Goal: Information Seeking & Learning: Check status

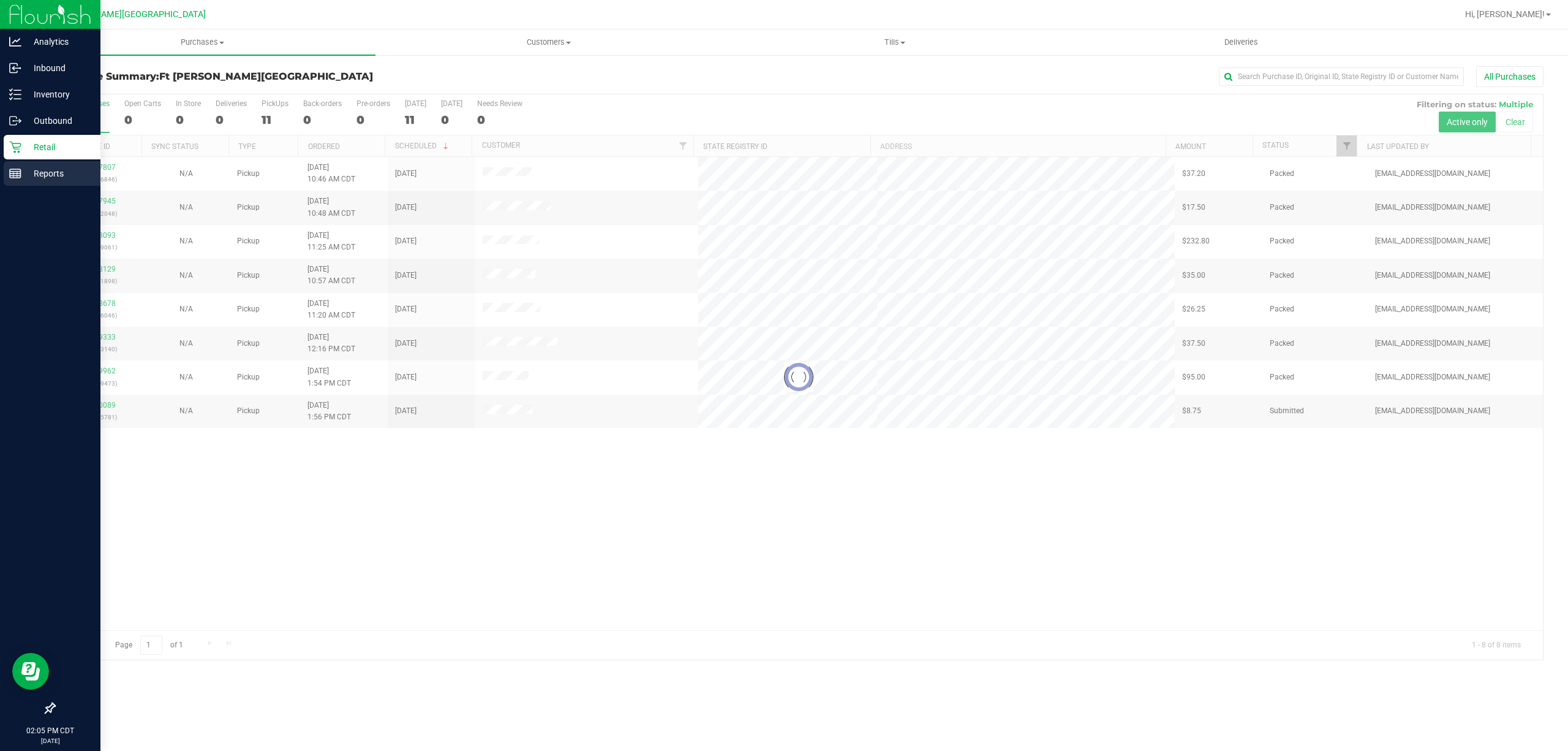
click at [20, 176] on rect at bounding box center [15, 173] width 11 height 9
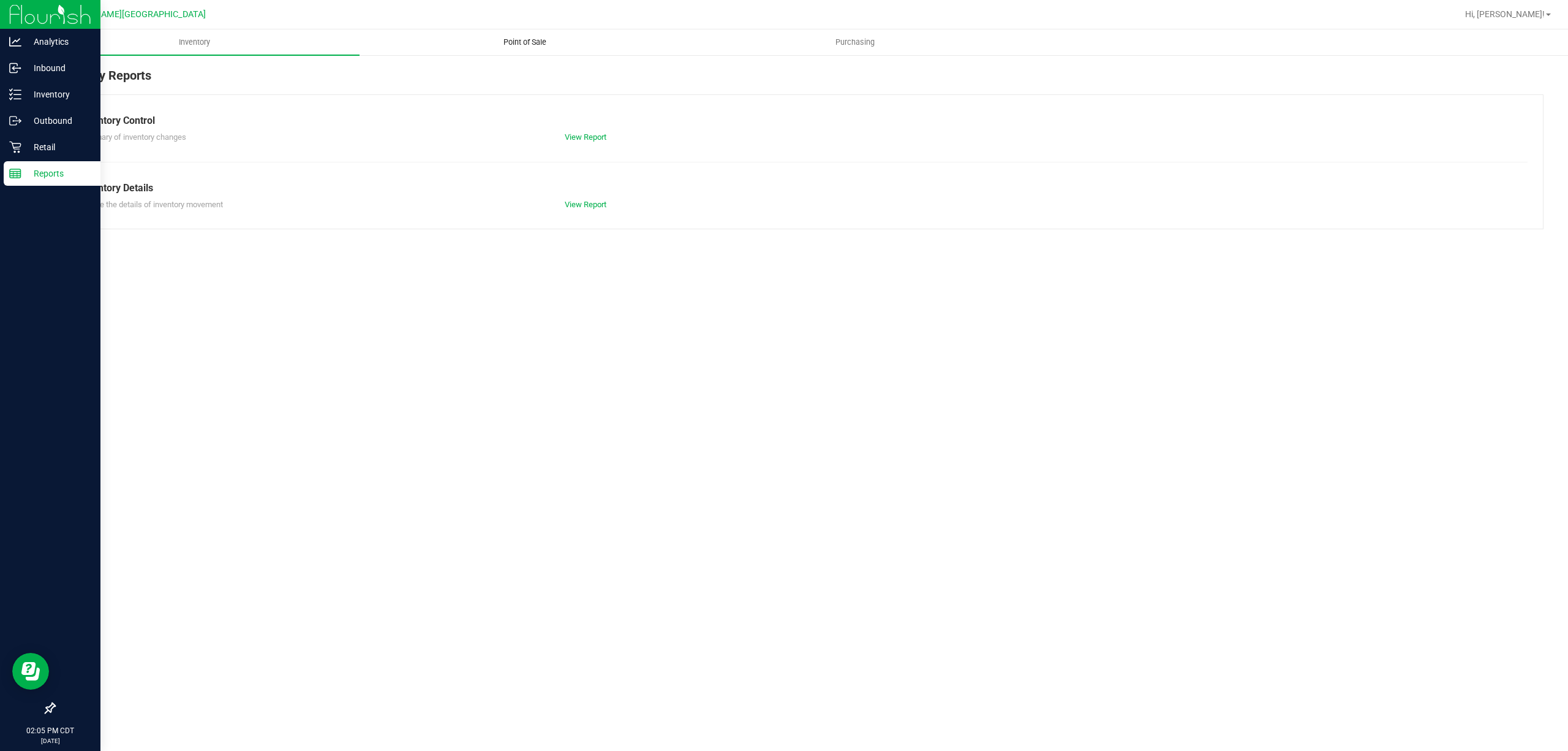
click at [518, 40] on span "Point of Sale" at bounding box center [524, 42] width 76 height 11
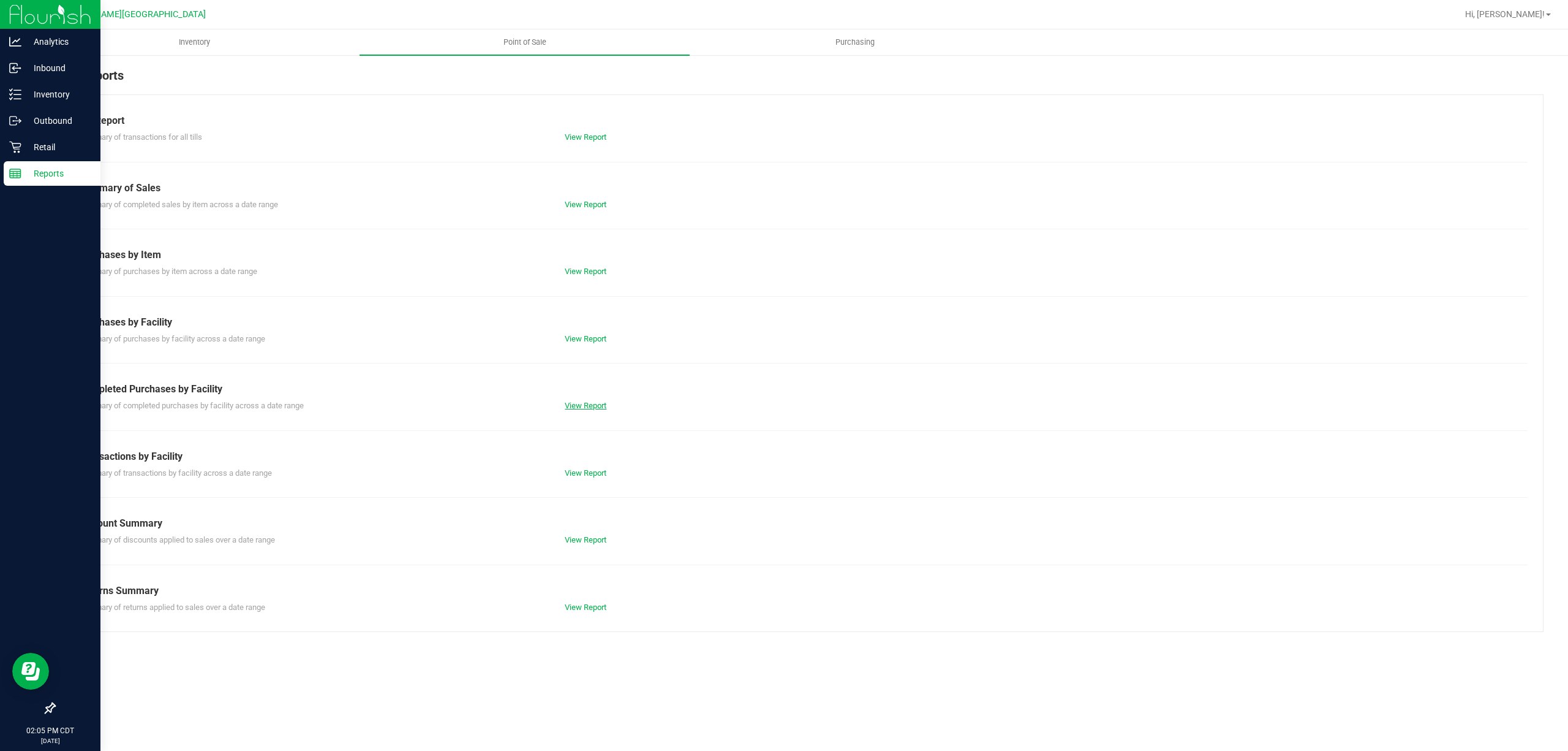
click at [604, 405] on link "View Report" at bounding box center [585, 405] width 42 height 9
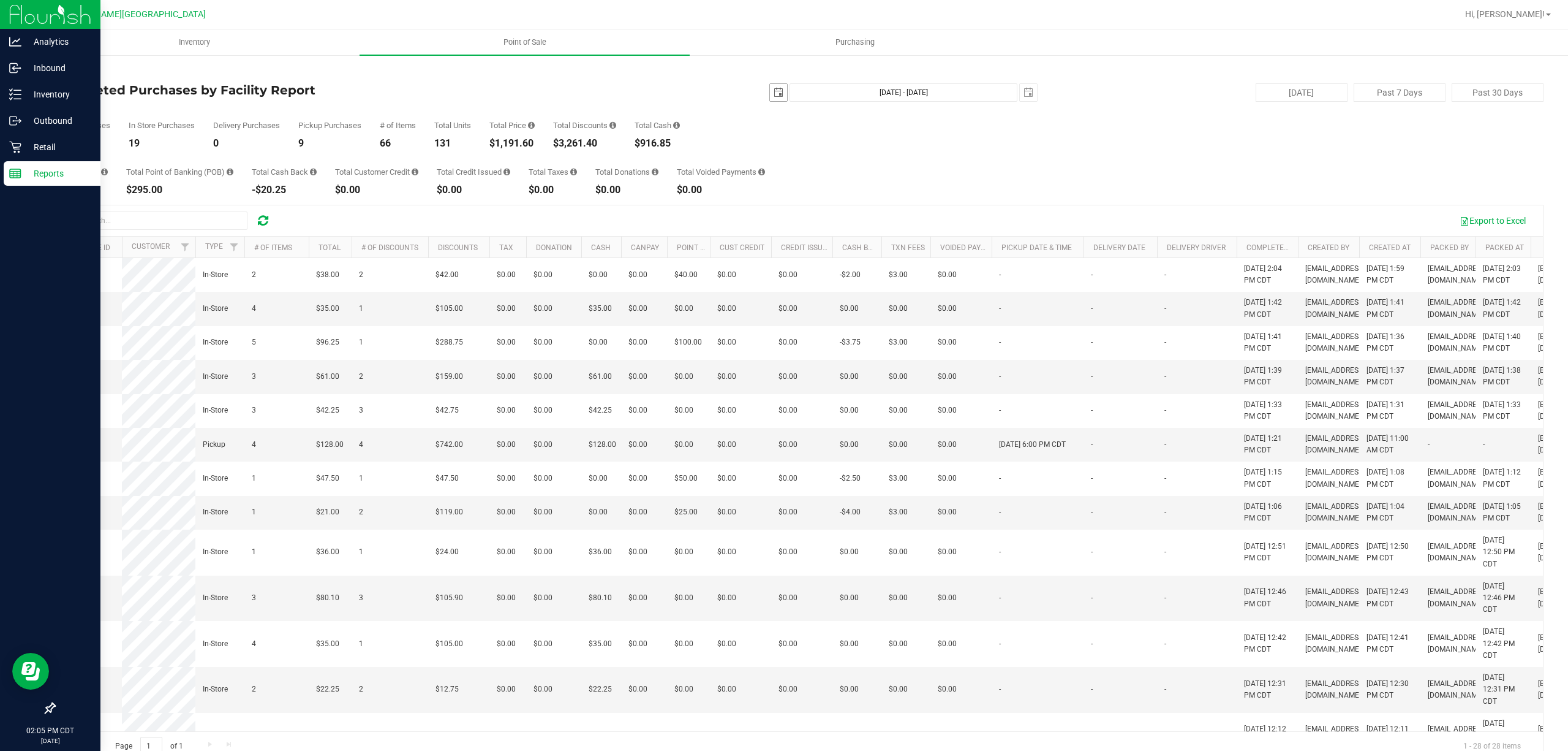
click at [770, 89] on span "select" at bounding box center [779, 92] width 17 height 17
click at [773, 199] on link "10" at bounding box center [773, 199] width 18 height 19
type input "[DATE]"
click at [1024, 94] on span "select" at bounding box center [1028, 92] width 10 height 10
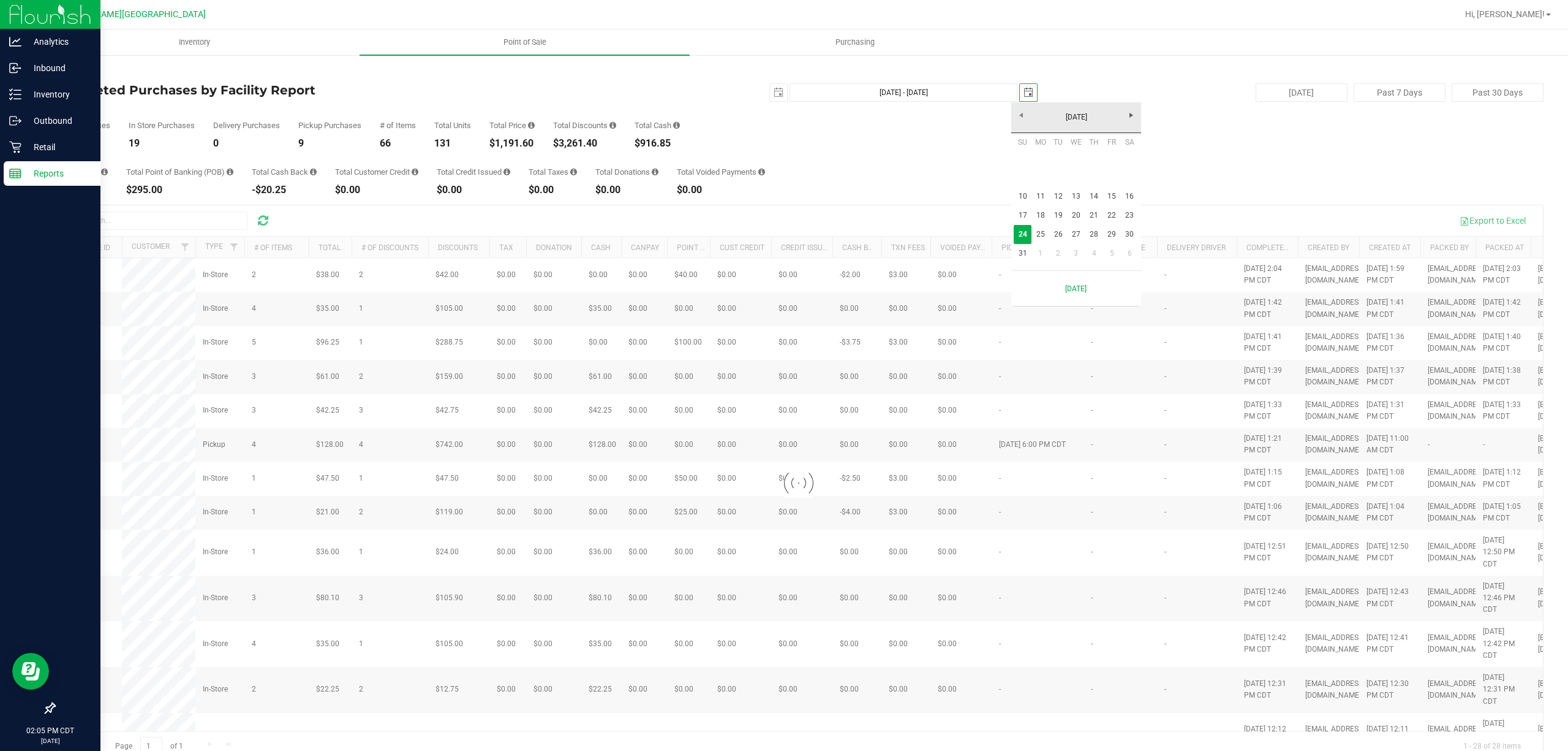
scroll to position [0, 31]
click at [1128, 195] on link "16" at bounding box center [1129, 196] width 18 height 19
type input "[DATE] - [DATE]"
type input "[DATE]"
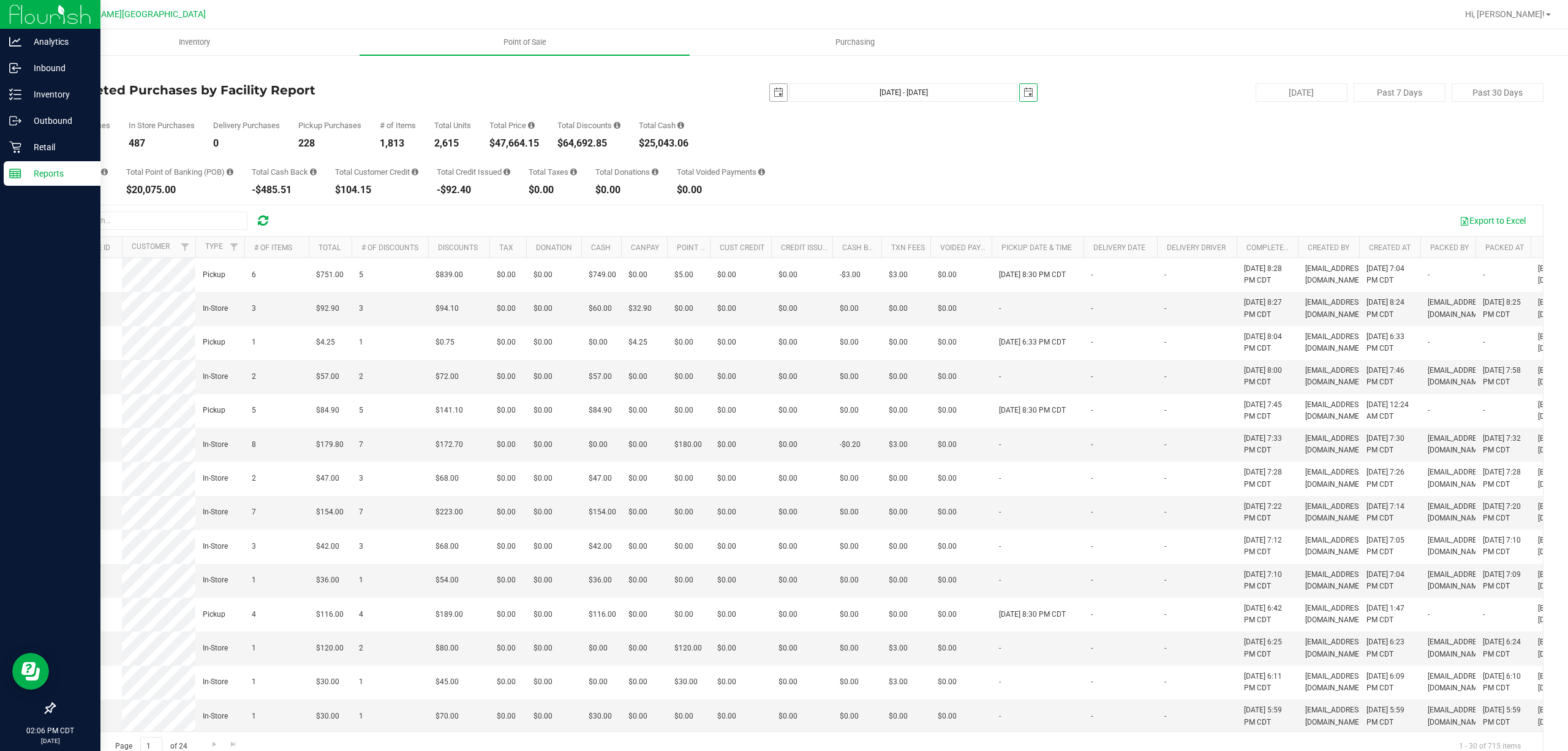
click at [773, 90] on span "select" at bounding box center [778, 92] width 10 height 10
click at [876, 196] on link "16" at bounding box center [880, 199] width 18 height 19
type input "[DATE] - [DATE]"
type input "[DATE]"
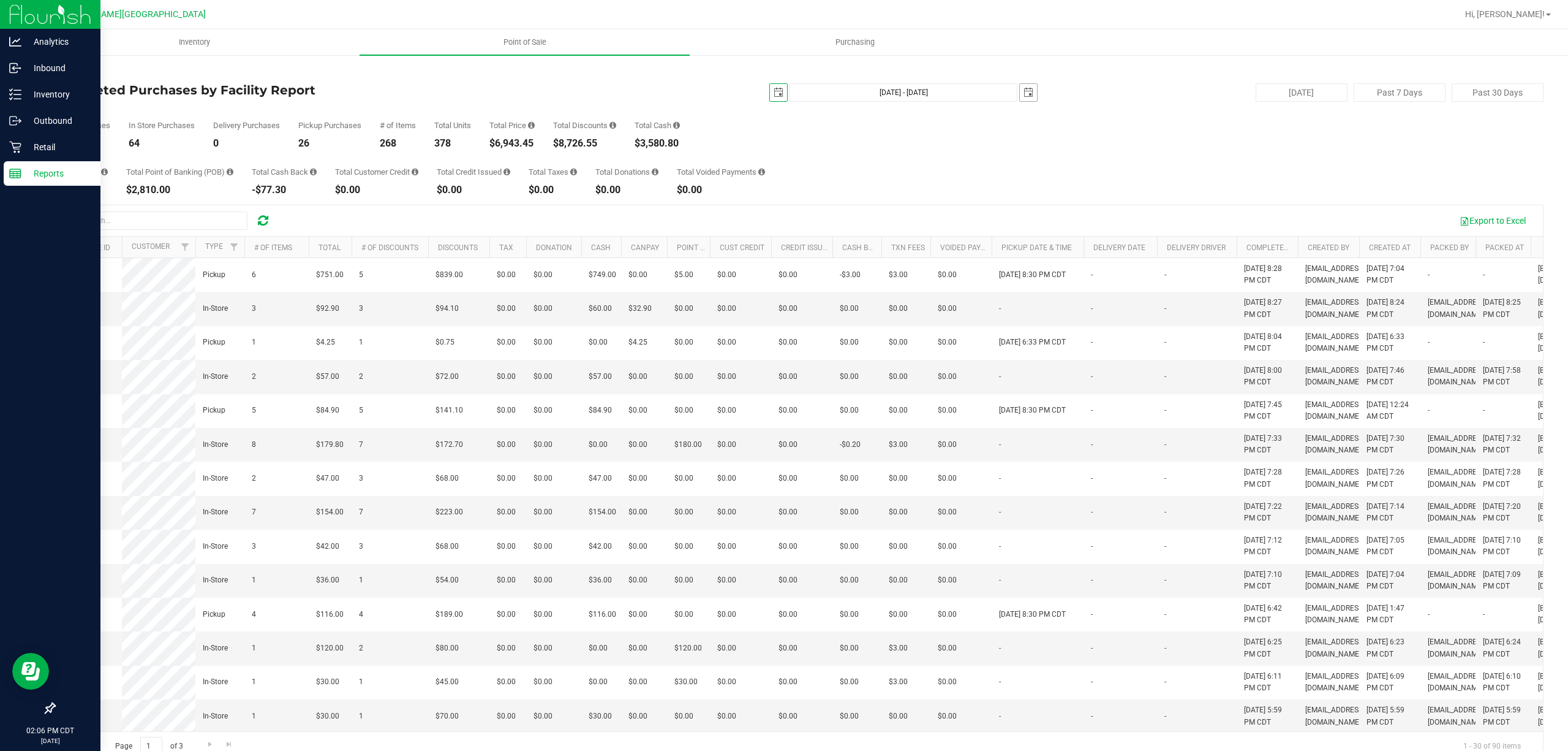
click at [1024, 94] on span "select" at bounding box center [1028, 92] width 10 height 10
click at [1128, 218] on link "23" at bounding box center [1129, 215] width 18 height 19
type input "[DATE] - [DATE]"
type input "[DATE]"
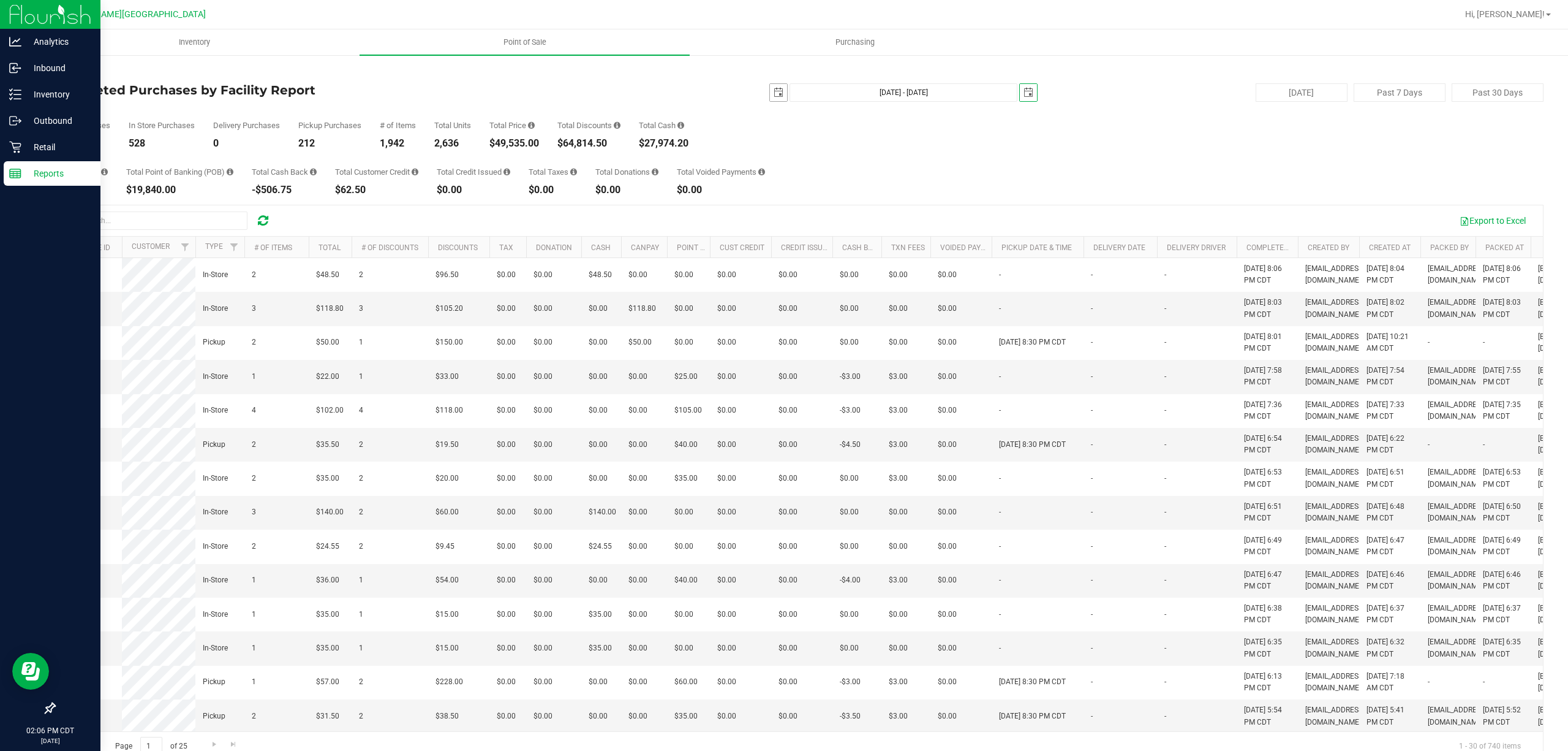
click at [773, 90] on span "select" at bounding box center [778, 92] width 10 height 10
click at [769, 216] on link "17" at bounding box center [773, 218] width 18 height 19
type input "[DATE] - [DATE]"
type input "[DATE]"
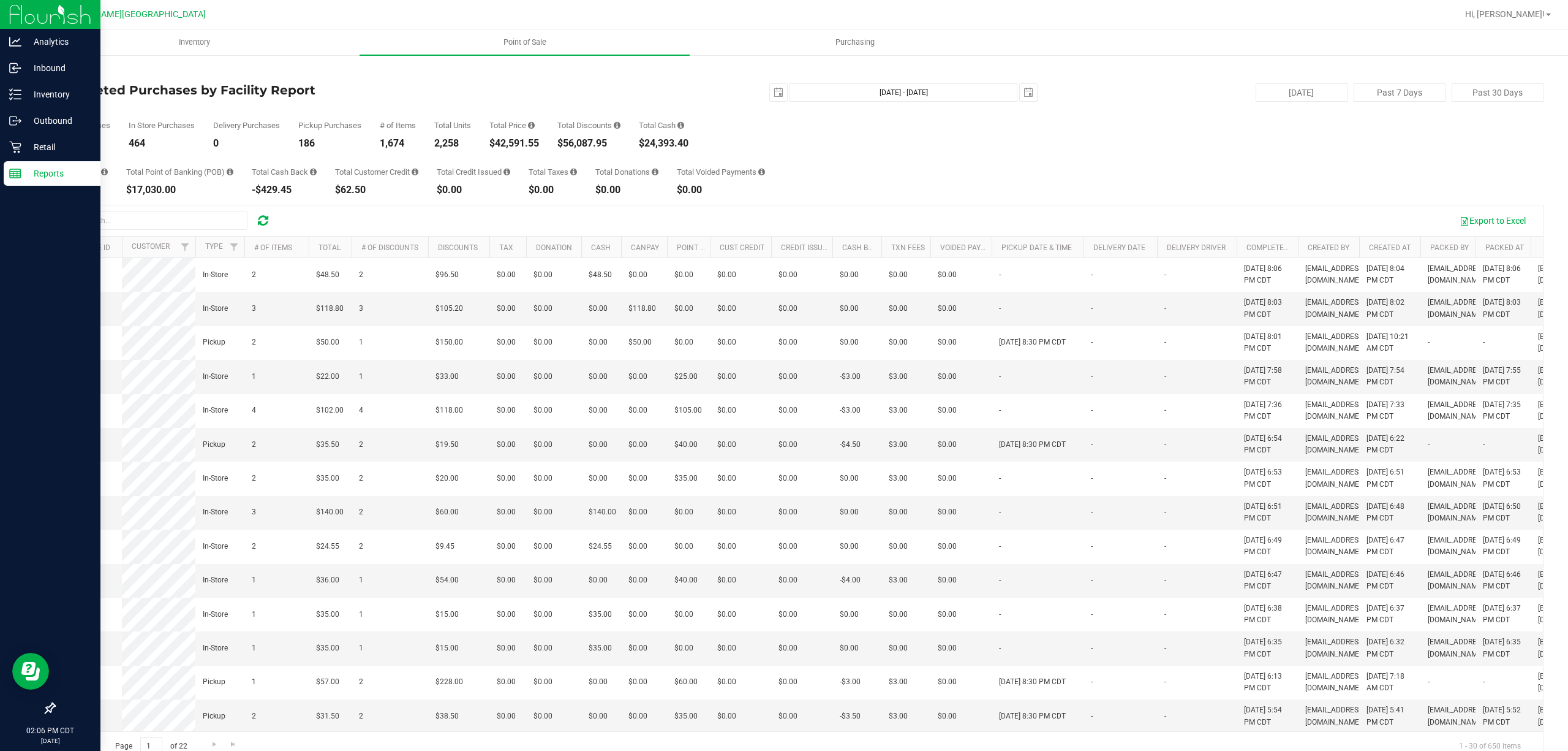
click at [931, 169] on div "Total CanPay $1,535.10 Total Point of Banking (POB) $17,030.00 Total Cash Back …" at bounding box center [798, 172] width 1490 height 47
click at [45, 140] on p "Retail" at bounding box center [58, 147] width 74 height 15
